Goal: Use online tool/utility: Utilize a website feature to perform a specific function

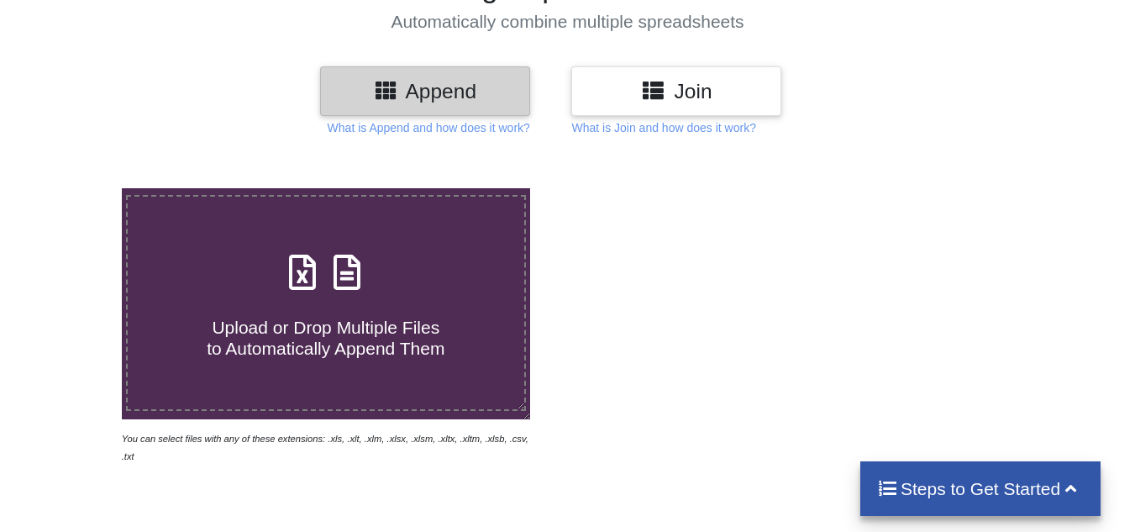
scroll to position [168, 0]
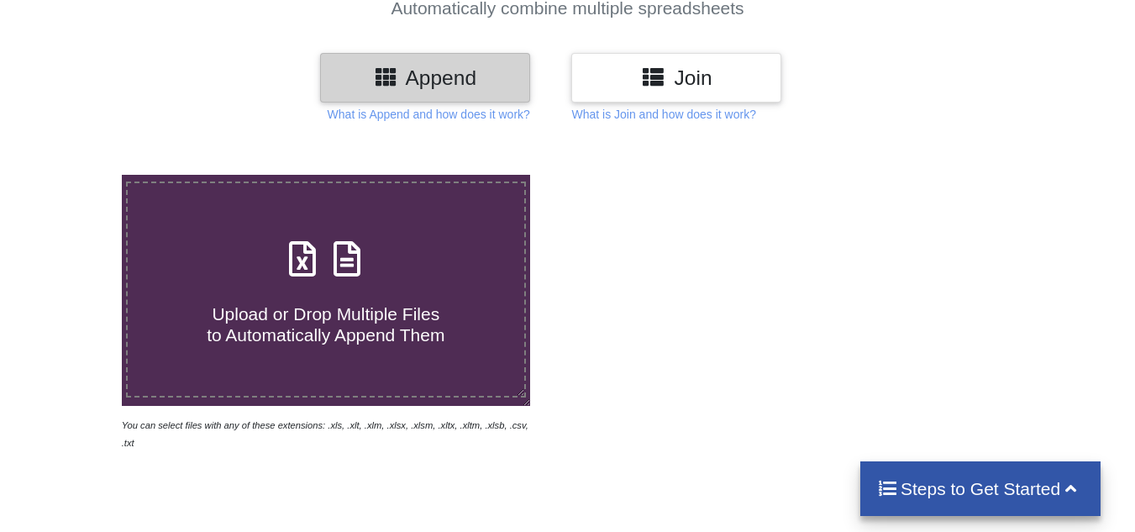
click at [334, 246] on icon at bounding box center [347, 250] width 42 height 35
click at [76, 175] on input "Upload or Drop Multiple Files to Automatically Append Them" at bounding box center [76, 175] width 0 height 0
type input "C:\fakepath\DPR-[GEOGRAPHIC_DATA] - [DATE] - - - - - - - - - - - -.xlsx"
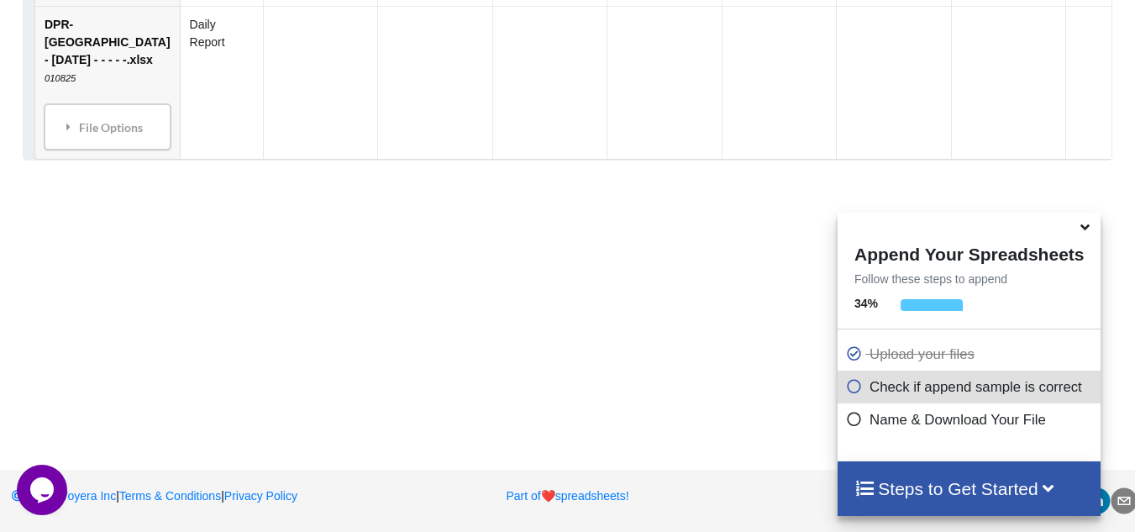
scroll to position [6985, 0]
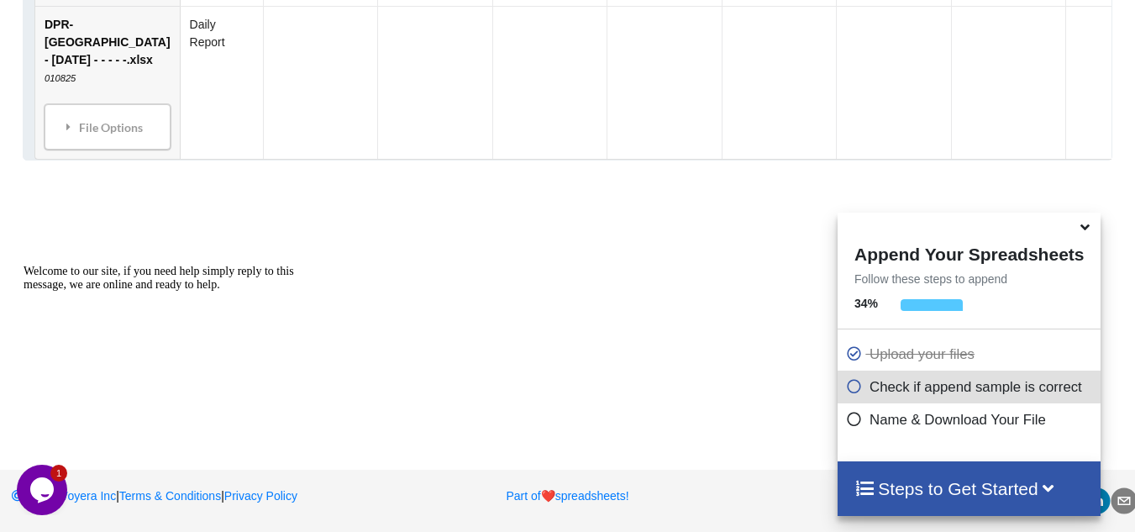
click at [849, 391] on icon at bounding box center [854, 384] width 17 height 14
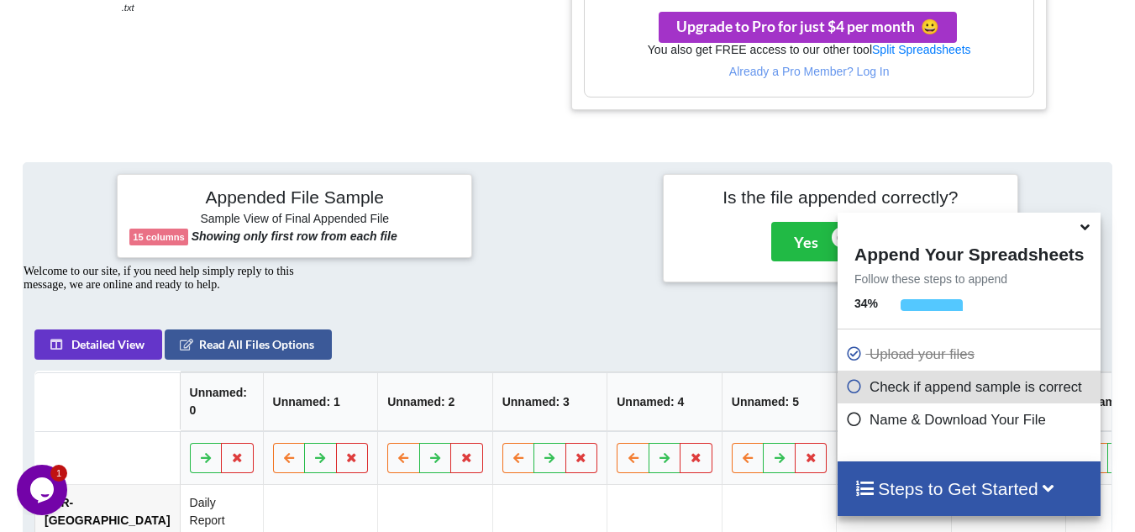
scroll to position [682, 0]
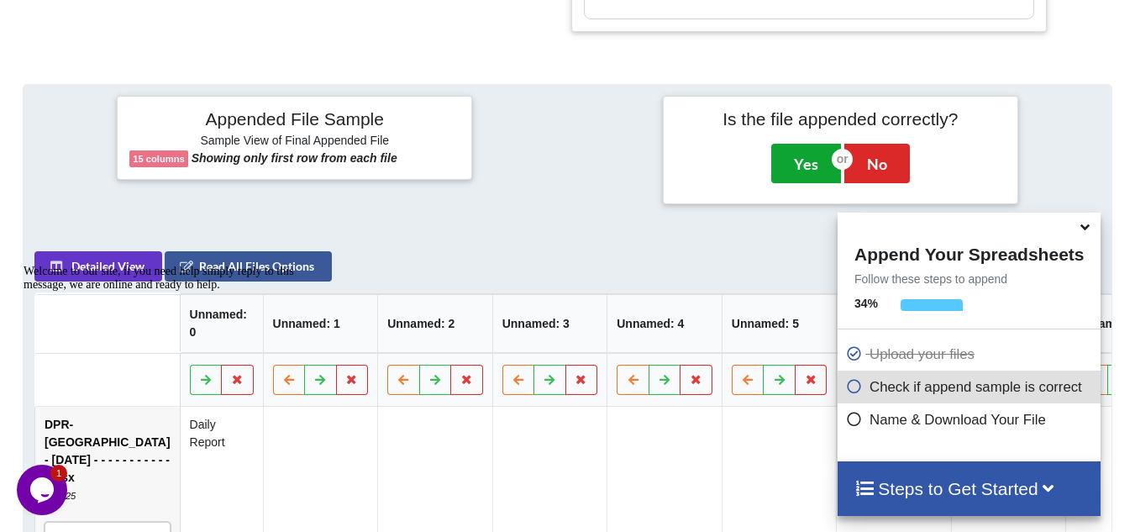
click at [803, 154] on button "Yes" at bounding box center [807, 163] width 70 height 39
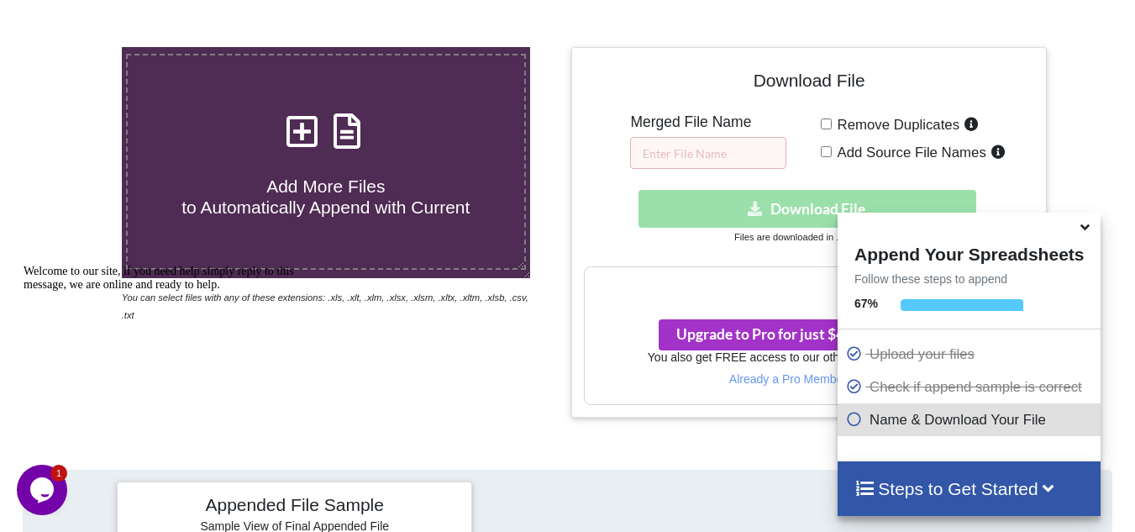
scroll to position [259, 0]
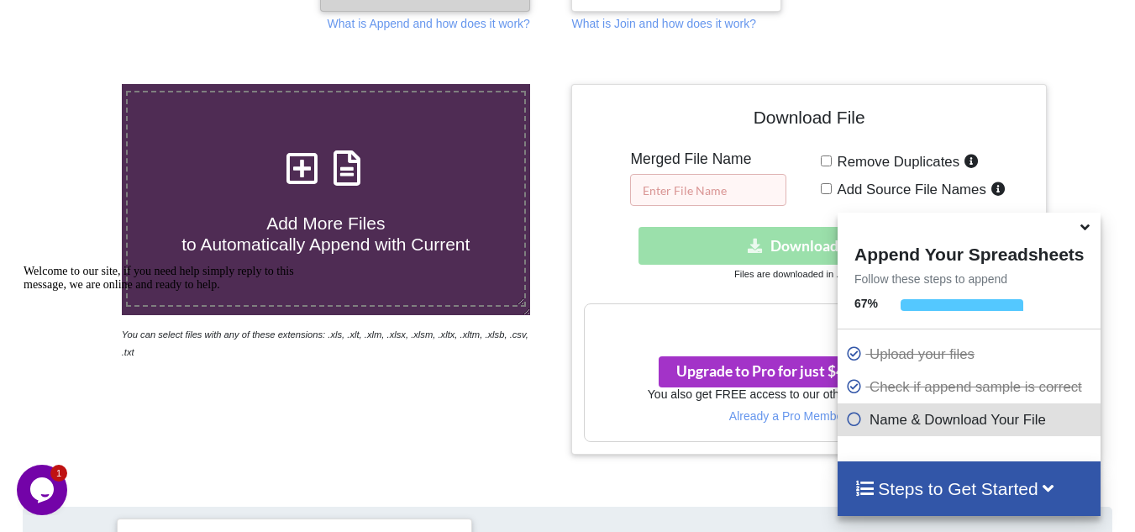
click at [722, 195] on input "text" at bounding box center [708, 190] width 156 height 32
type input "dpr aug"
click at [693, 304] on div "Your files are more than 1 MB" at bounding box center [809, 321] width 448 height 35
click at [764, 262] on div "Download hidden Download File" at bounding box center [809, 246] width 450 height 38
click at [1081, 226] on icon at bounding box center [1086, 224] width 18 height 15
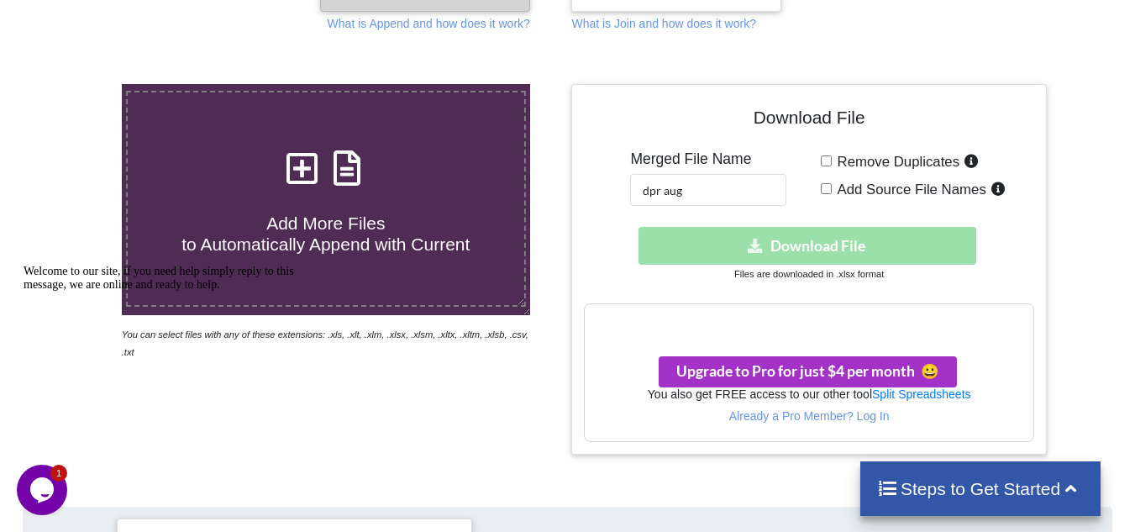
click at [821, 164] on div "Download File Merged File Name dpr aug Remove Duplicates Add Source File Names …" at bounding box center [809, 269] width 450 height 345
click at [826, 187] on input "Add Source File Names" at bounding box center [826, 188] width 11 height 11
checkbox input "true"
click at [829, 166] on input "Remove Duplicates" at bounding box center [826, 160] width 11 height 11
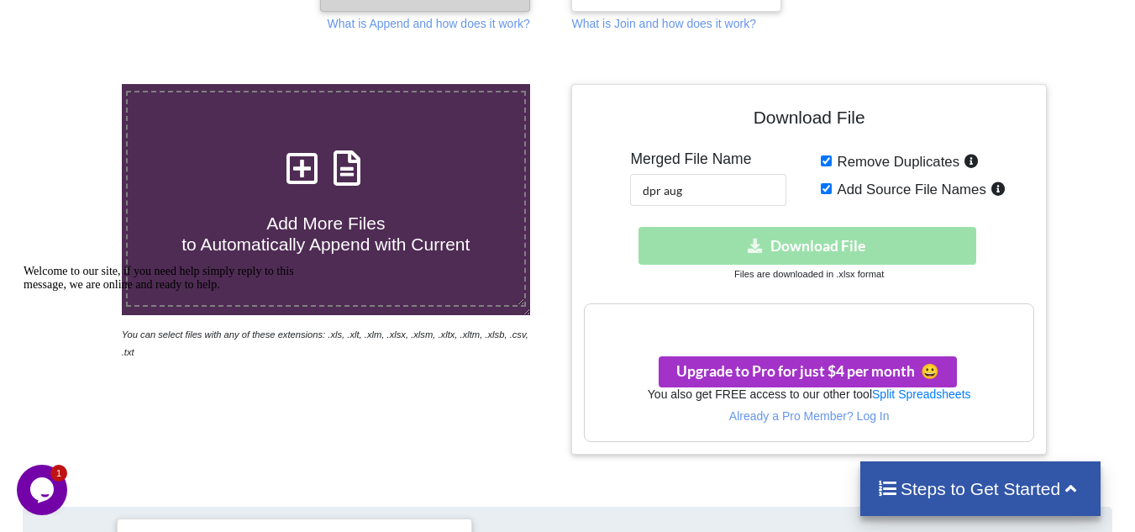
checkbox input "false"
click at [821, 187] on input "Add Source File Names" at bounding box center [826, 188] width 11 height 11
checkbox input "false"
click at [877, 342] on div "Upgrade to Pro for just $4 per month 😀" at bounding box center [809, 364] width 448 height 48
click at [889, 313] on h3 "Your files are more than 1 MB" at bounding box center [809, 322] width 448 height 18
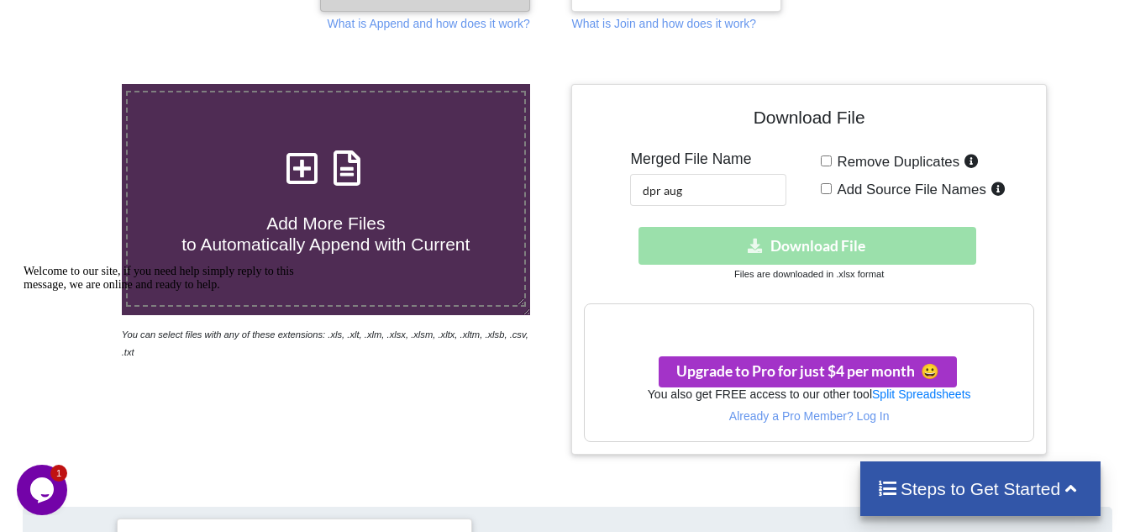
click at [892, 311] on div "Your files are more than 1 MB" at bounding box center [809, 321] width 448 height 35
click at [799, 313] on h3 "Your files are more than 1 MB" at bounding box center [809, 322] width 448 height 18
click at [735, 324] on h3 "Your files are more than 1 MB" at bounding box center [809, 322] width 448 height 18
click at [735, 320] on h3 "Your files are more than 1 MB" at bounding box center [809, 322] width 448 height 18
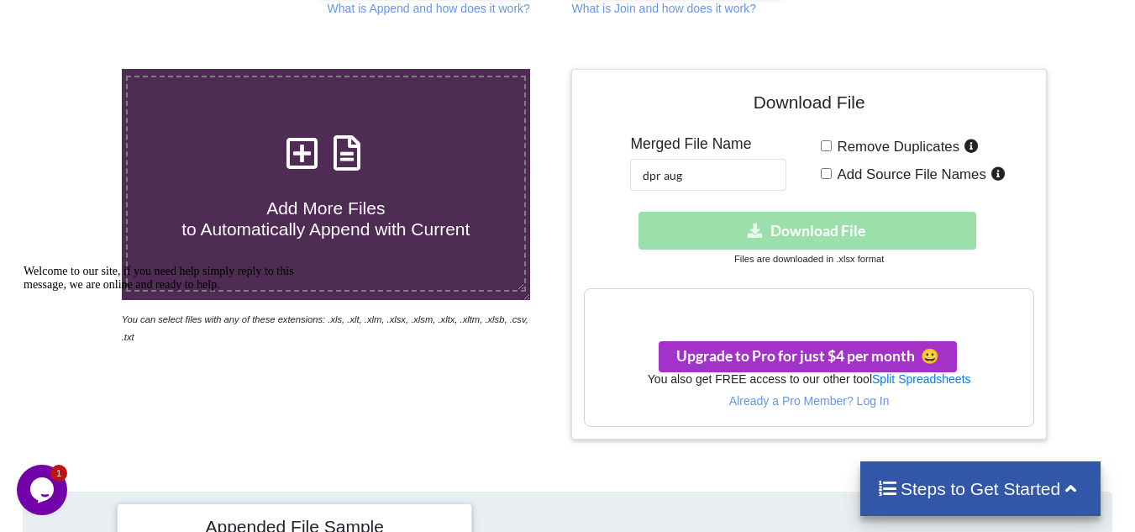
scroll to position [336, 0]
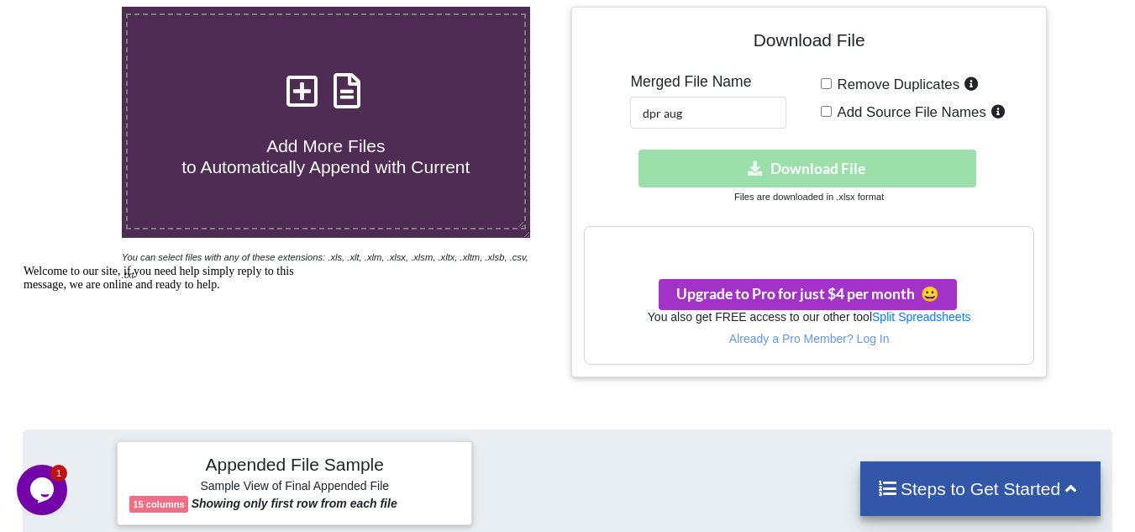
drag, startPoint x: 654, startPoint y: 242, endPoint x: 626, endPoint y: 234, distance: 29.0
click at [626, 234] on div "Your files are more than 1 MB" at bounding box center [809, 244] width 448 height 35
click at [802, 184] on div "Download hidden Download File" at bounding box center [809, 169] width 450 height 38
click at [823, 78] on input "Remove Duplicates" at bounding box center [826, 83] width 11 height 11
checkbox input "true"
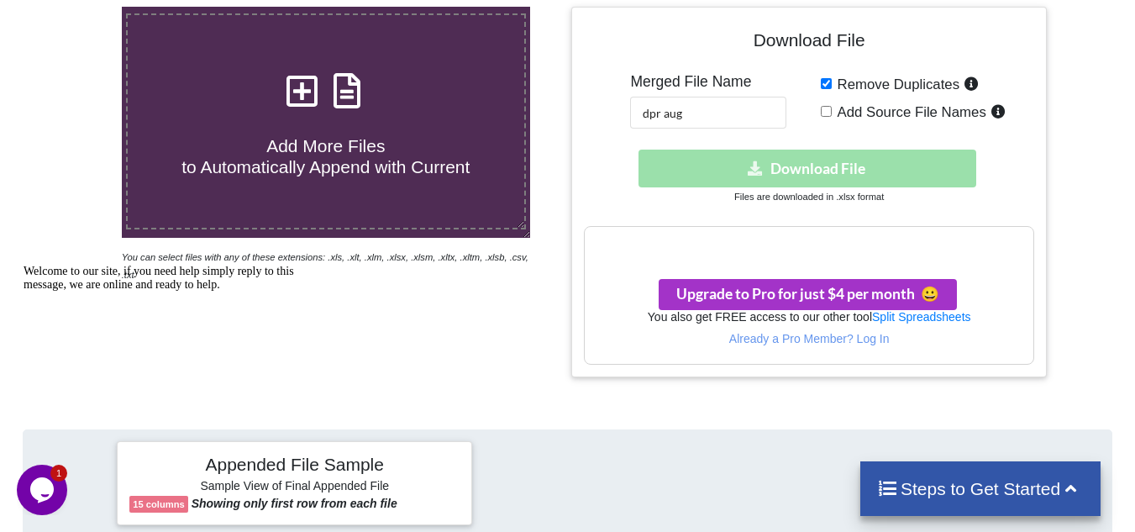
click at [832, 103] on label "Add Source File Names" at bounding box center [921, 112] width 179 height 22
click at [831, 106] on input "Add Source File Names" at bounding box center [826, 111] width 11 height 11
checkbox input "true"
click at [735, 150] on div "Download hidden Download File" at bounding box center [809, 169] width 450 height 38
click at [712, 182] on div "Download hidden Download File" at bounding box center [809, 169] width 450 height 38
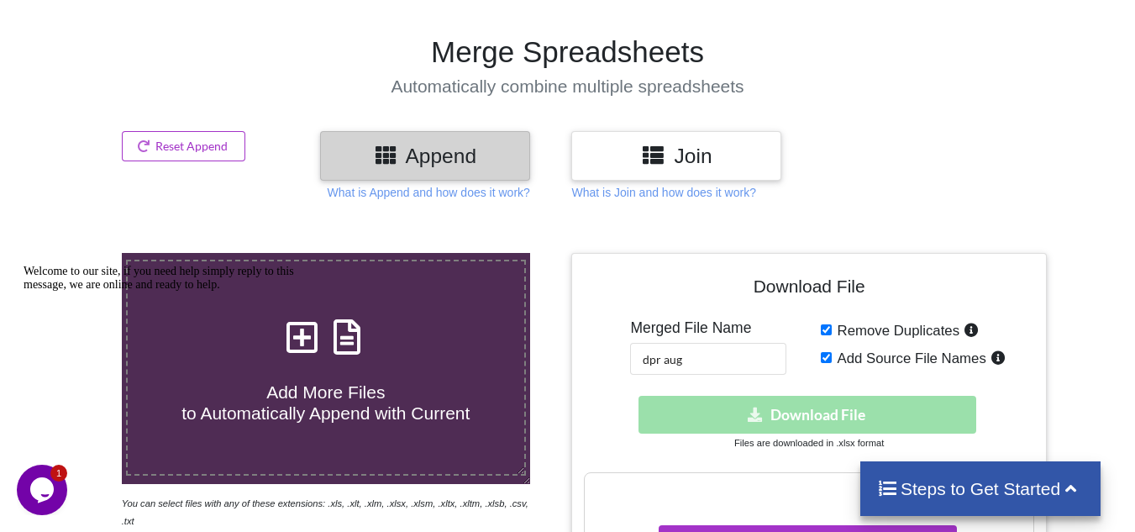
scroll to position [84, 0]
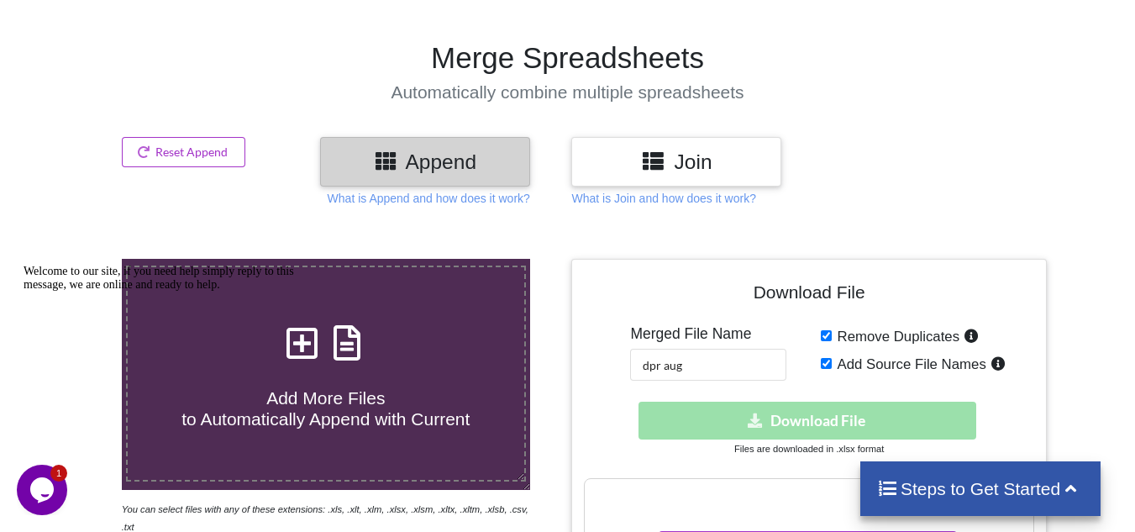
click at [595, 140] on div "Join" at bounding box center [677, 162] width 210 height 50
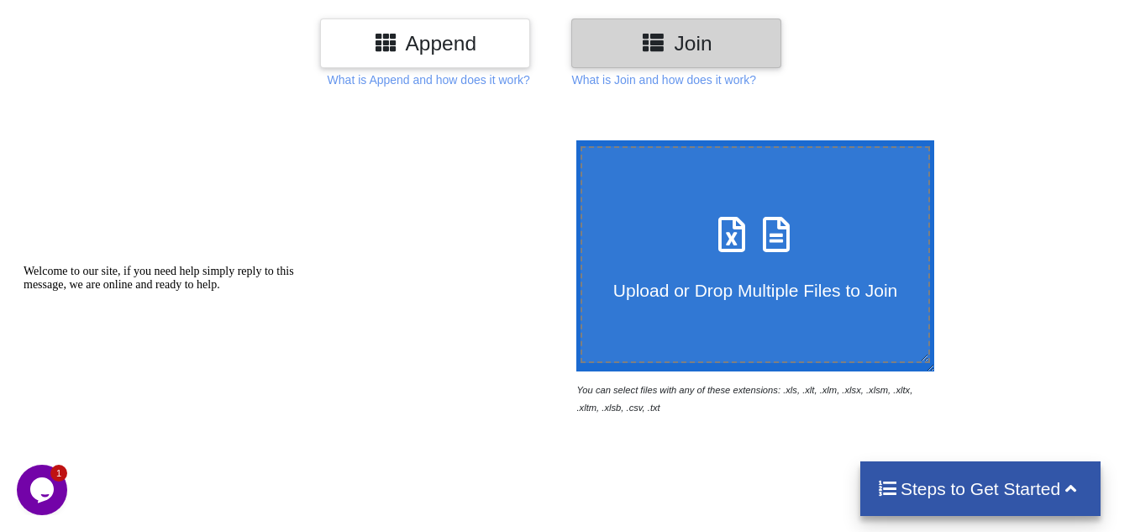
scroll to position [252, 0]
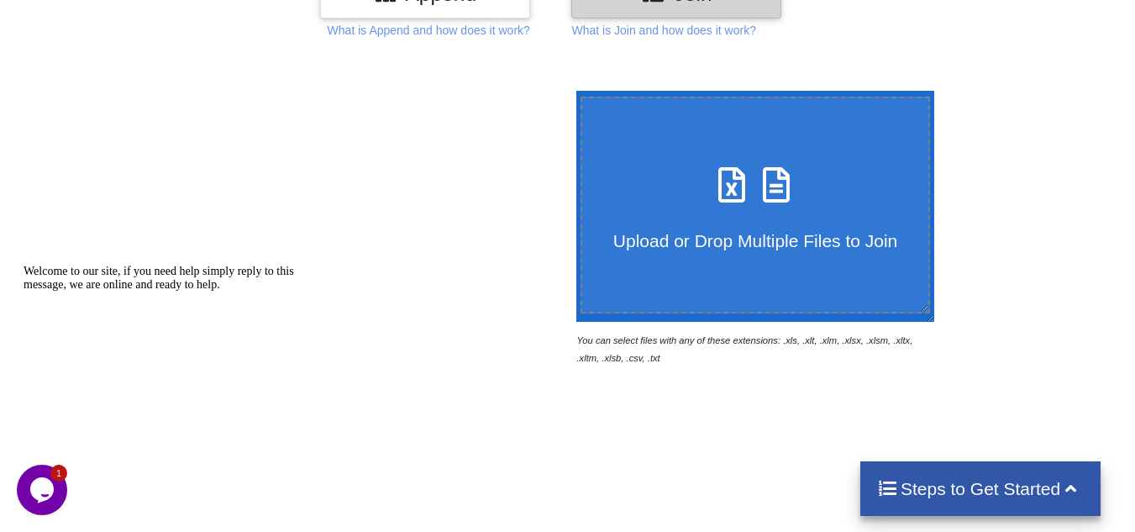
click at [645, 177] on div "Upload or Drop Multiple Files to Join" at bounding box center [755, 205] width 347 height 92
click at [572, 91] on input "Upload or Drop Multiple Files to Join" at bounding box center [572, 91] width 0 height 0
type input "C:\fakepath\DPR-[GEOGRAPHIC_DATA] - [DATE] - - - - - - - - - - - -.xlsx"
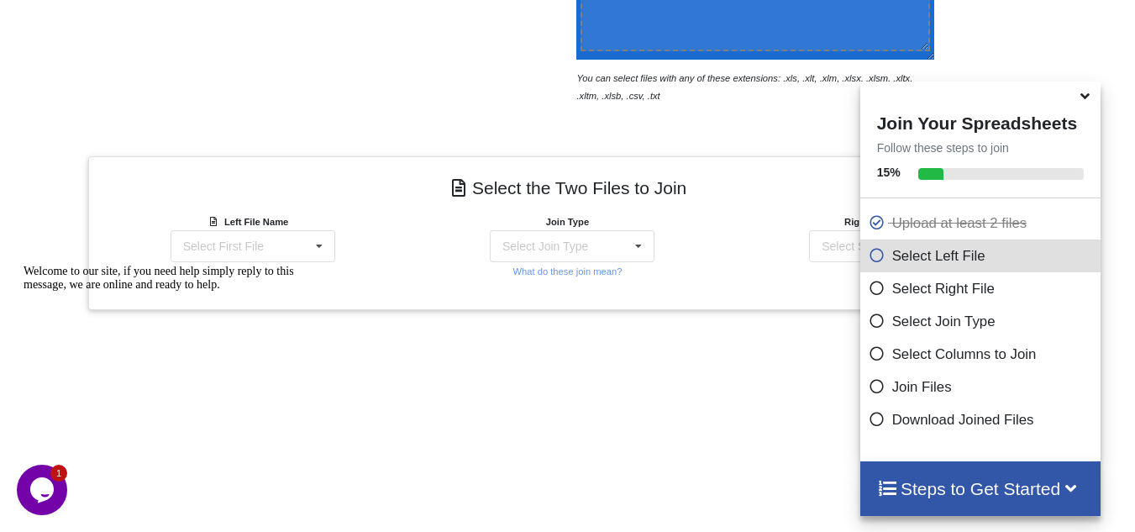
scroll to position [502, 0]
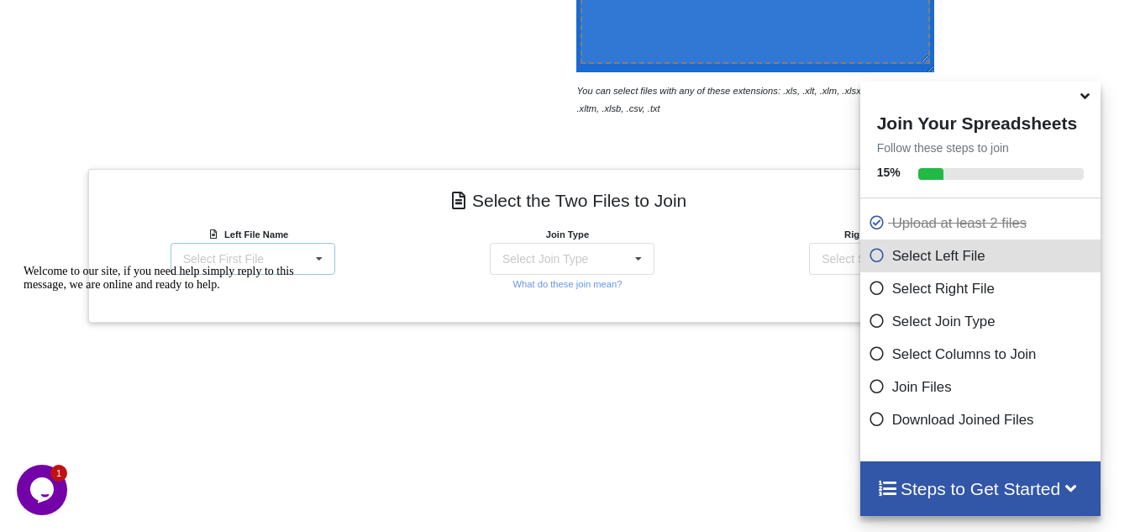
click at [324, 263] on icon at bounding box center [319, 259] width 25 height 31
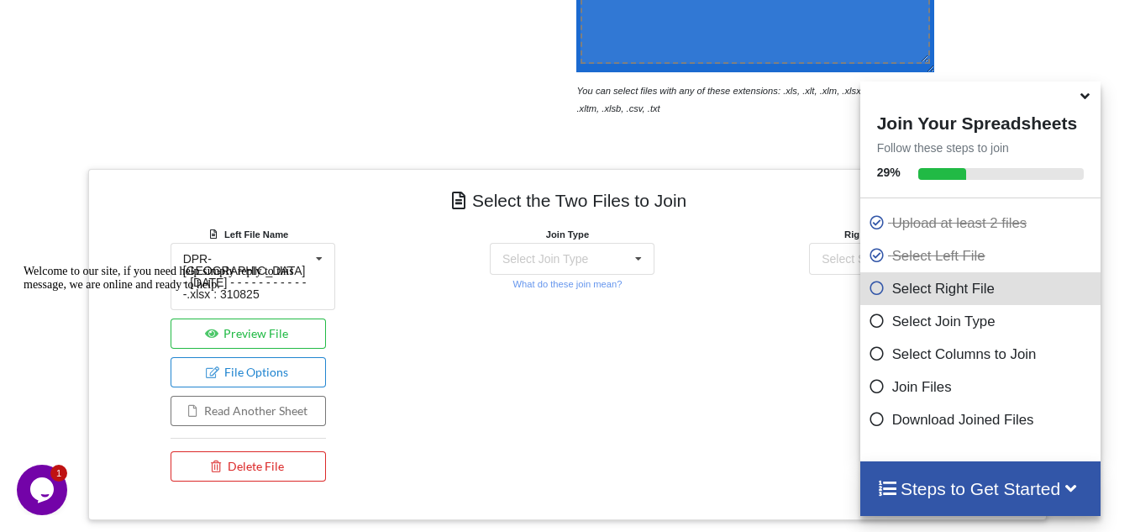
click at [348, 244] on div "Left File Name DPR-[GEOGRAPHIC_DATA] - [DATE] - - - - - - - - - - - -.xlsx : 31…" at bounding box center [247, 357] width 319 height 265
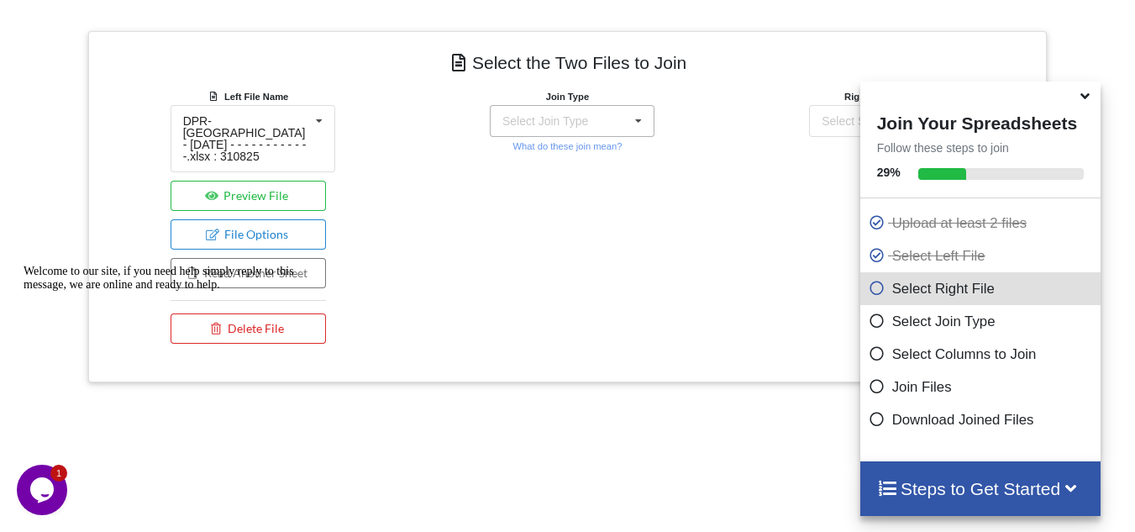
scroll to position [586, 0]
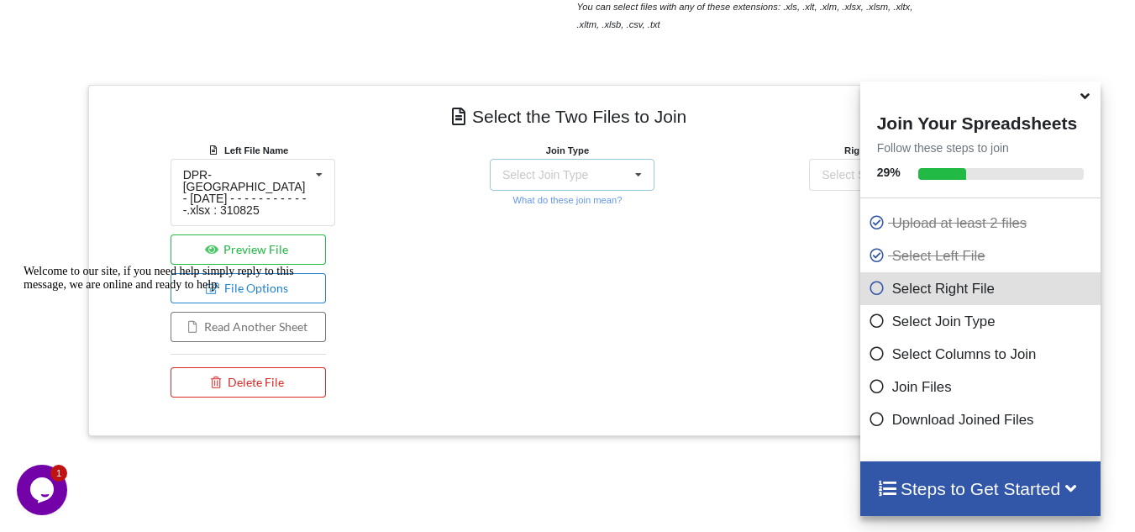
click at [593, 175] on div "Select Join Type INNER JOIN LEFT JOIN RIGHT JOIN FULL JOIN" at bounding box center [572, 175] width 165 height 32
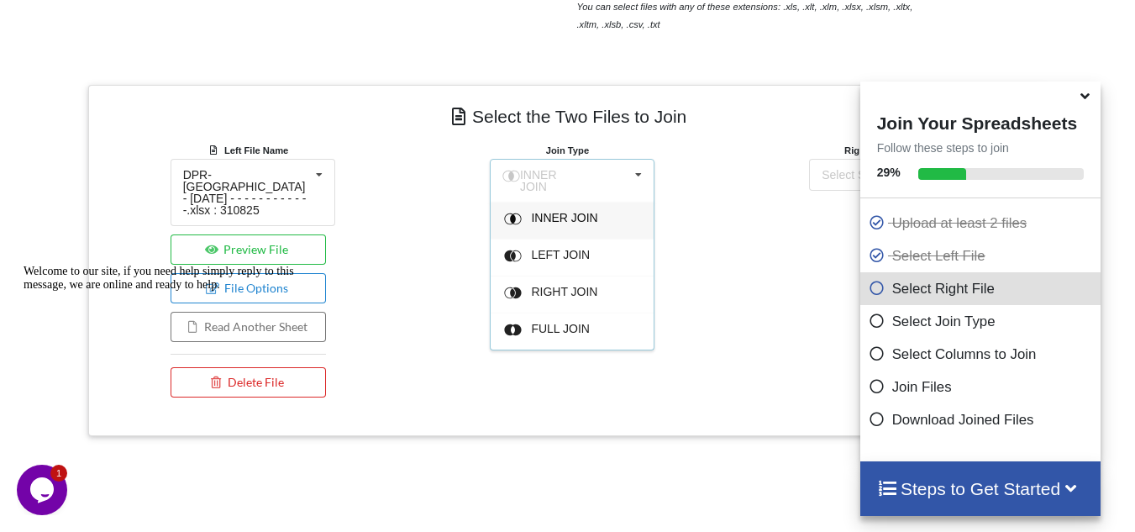
click at [686, 146] on div "Join Type INNER JOIN INNER JOIN LEFT JOIN RIGHT JOIN FULL JOIN What do these jo…" at bounding box center [567, 273] width 319 height 265
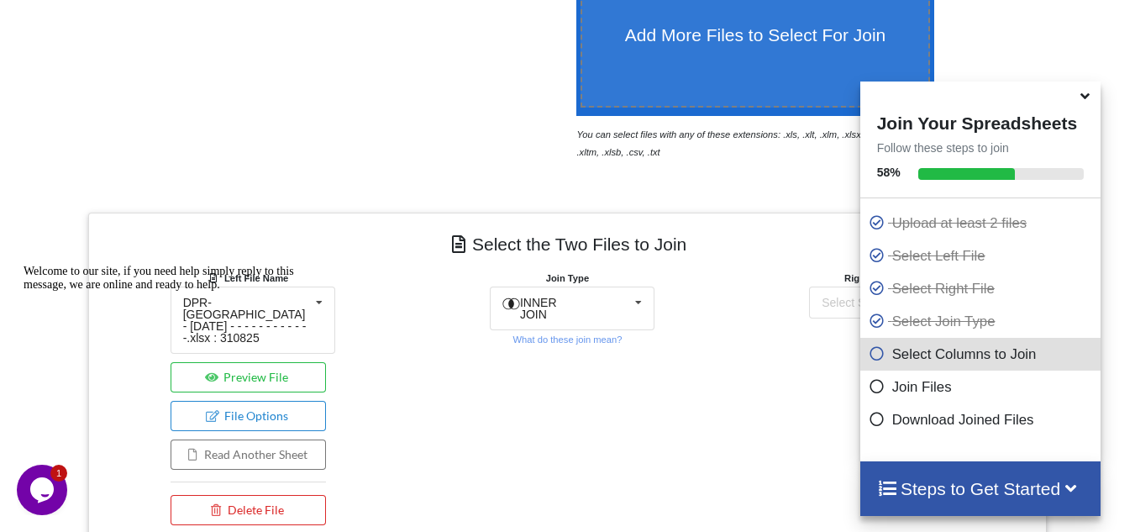
scroll to position [418, 0]
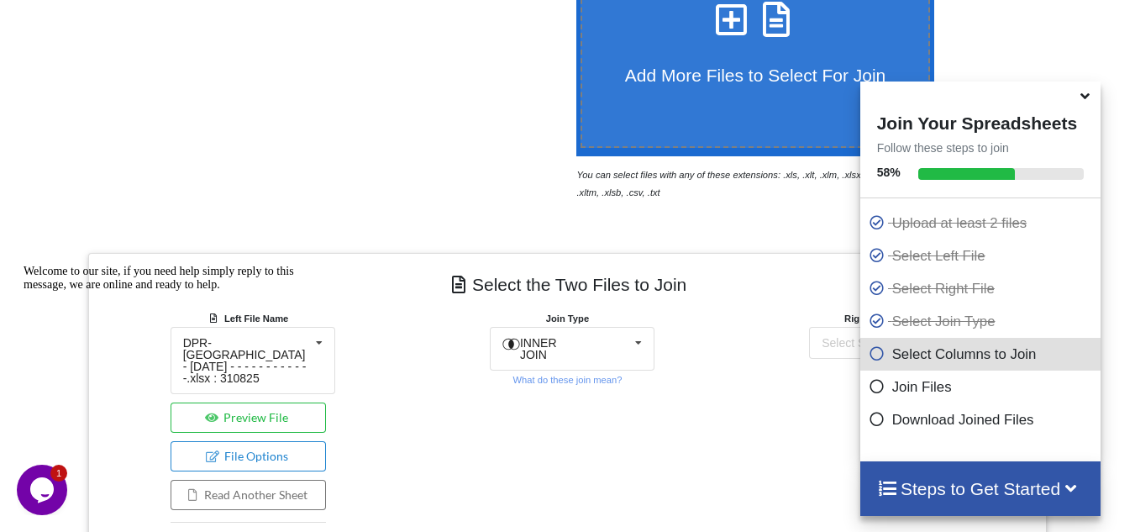
click at [1080, 108] on div at bounding box center [981, 95] width 241 height 26
click at [1092, 101] on icon at bounding box center [1086, 93] width 18 height 15
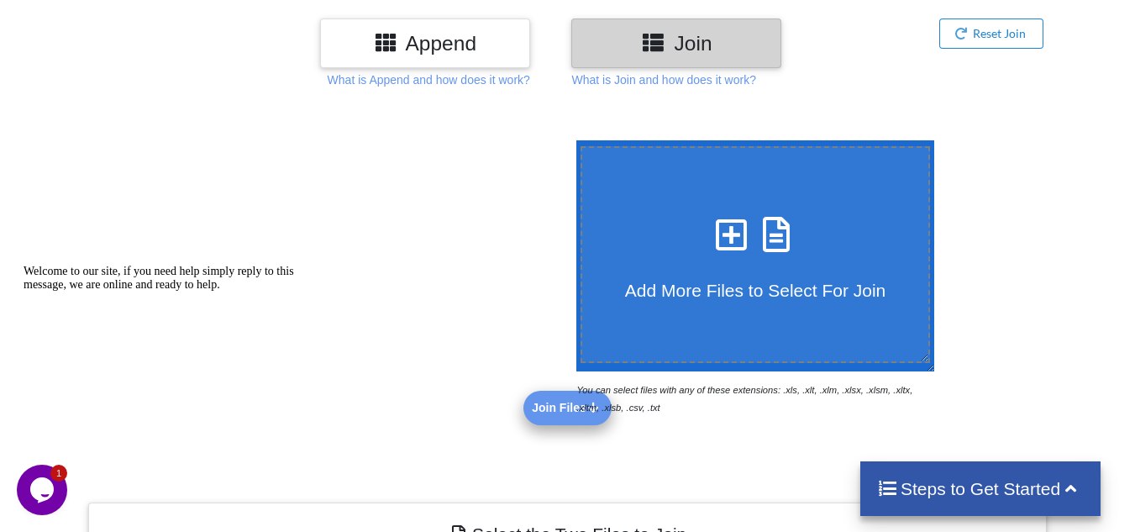
scroll to position [0, 0]
